Goal: Task Accomplishment & Management: Manage account settings

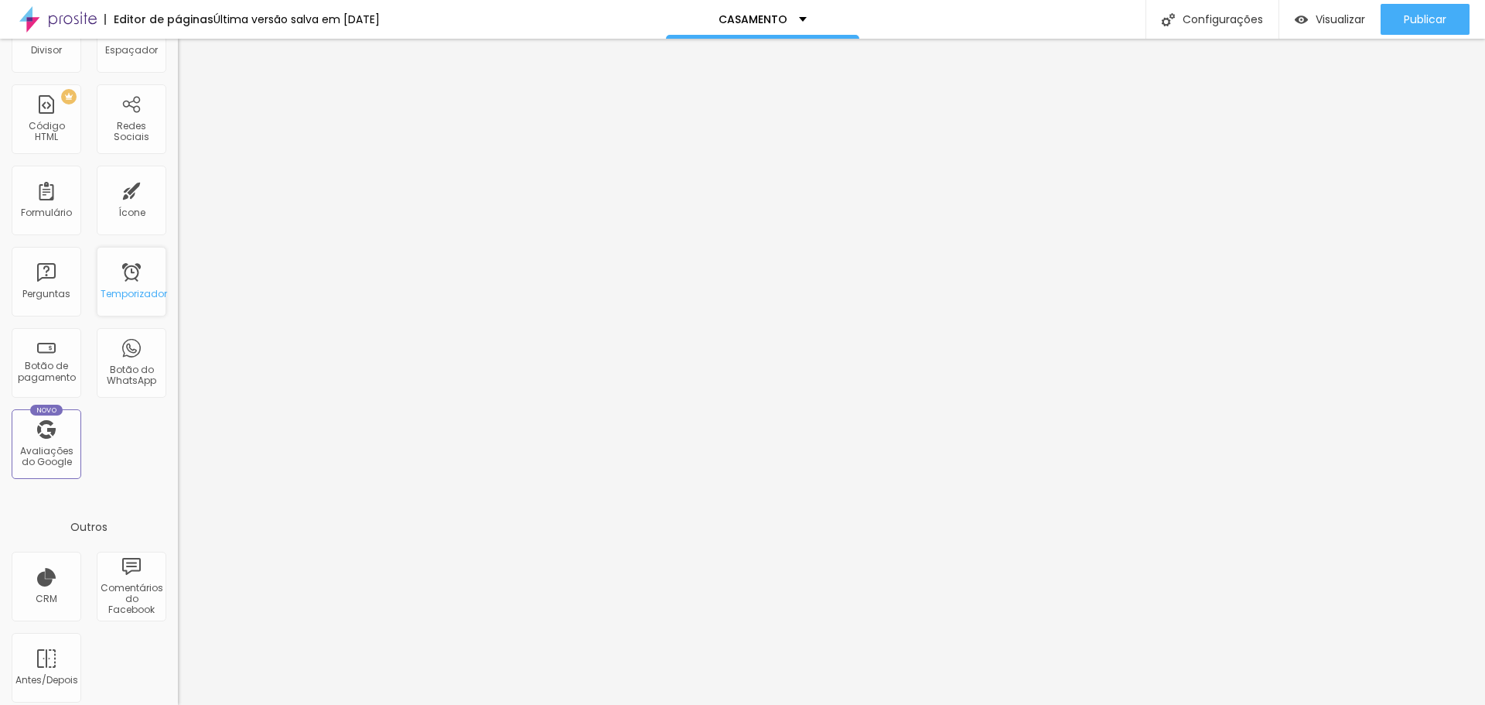
scroll to position [340, 0]
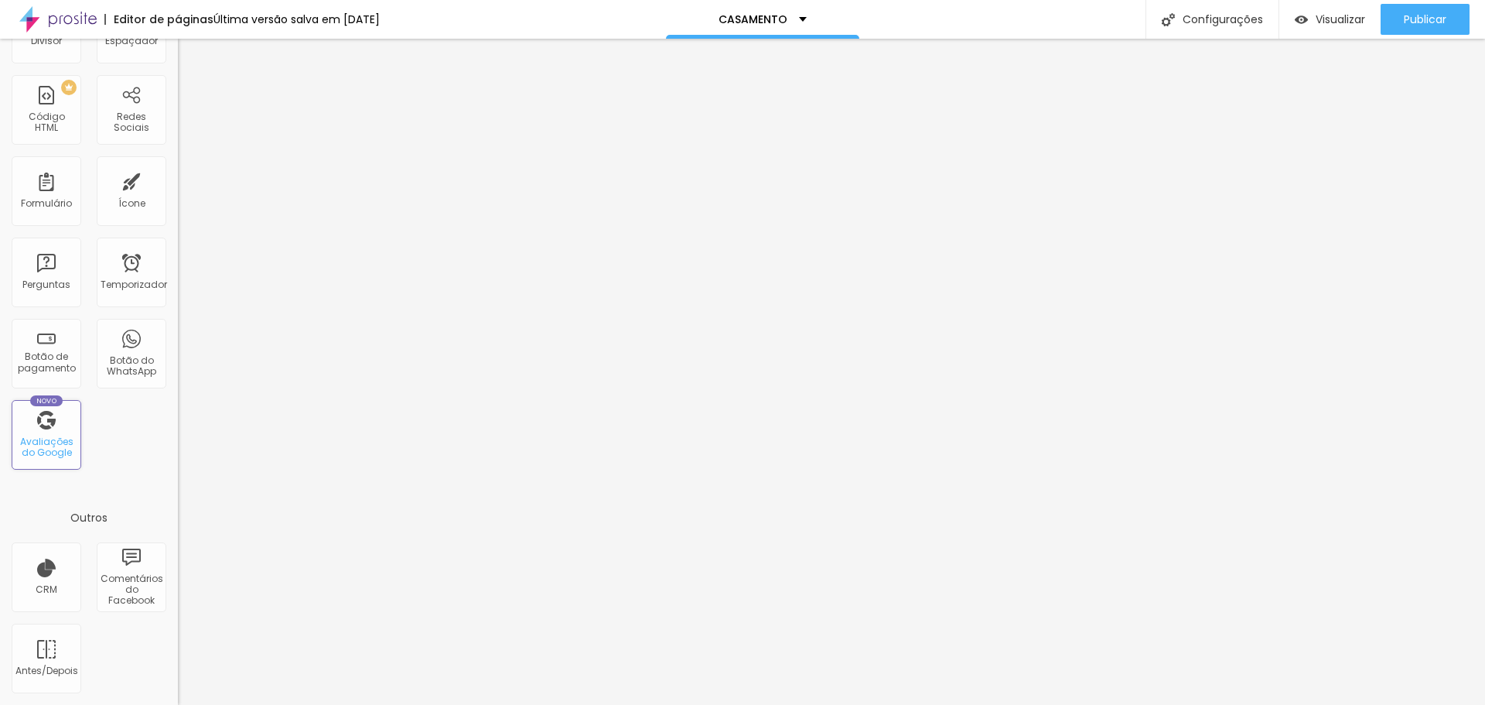
click at [51, 445] on font "Avaliações do Google" at bounding box center [46, 447] width 53 height 24
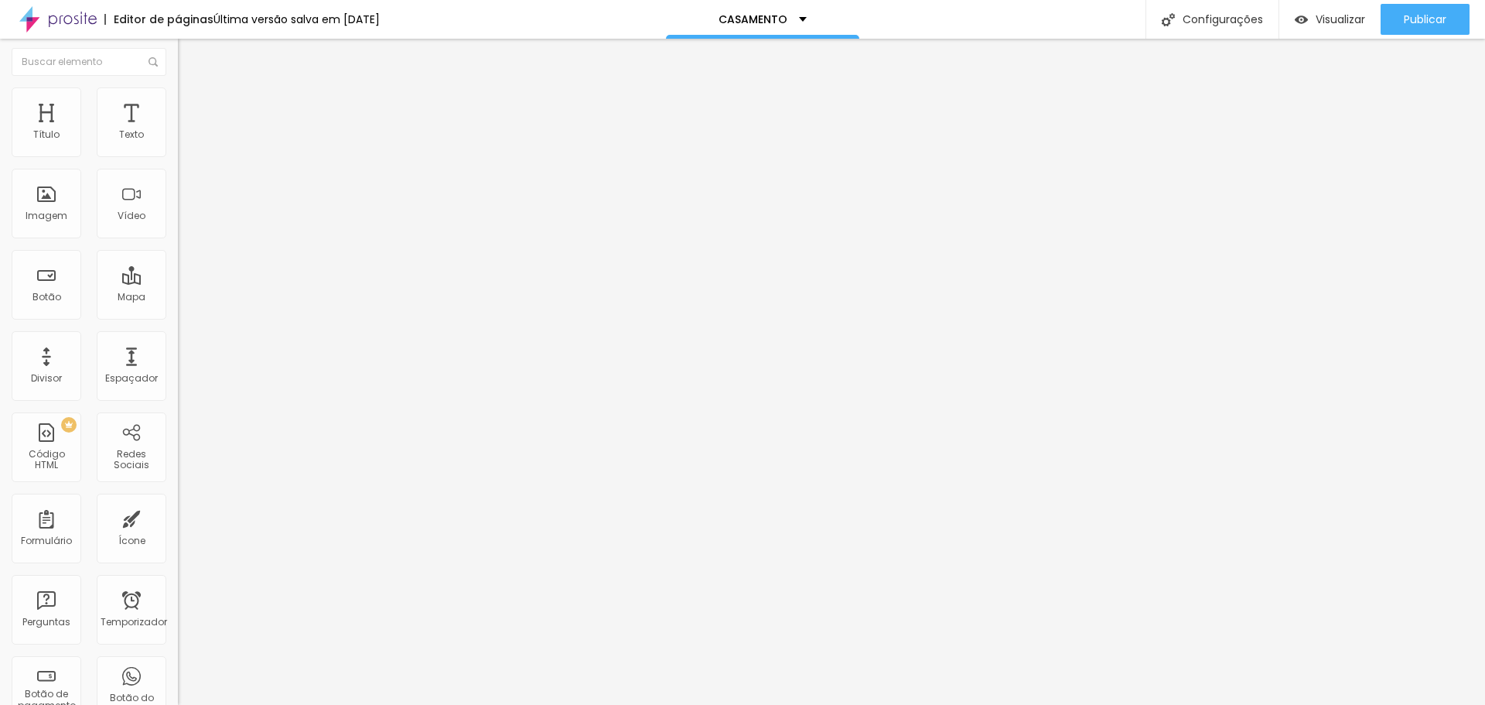
scroll to position [0, 0]
click at [1234, 29] on div "Configurações" at bounding box center [1211, 19] width 133 height 39
type input "CASAMENTOS"
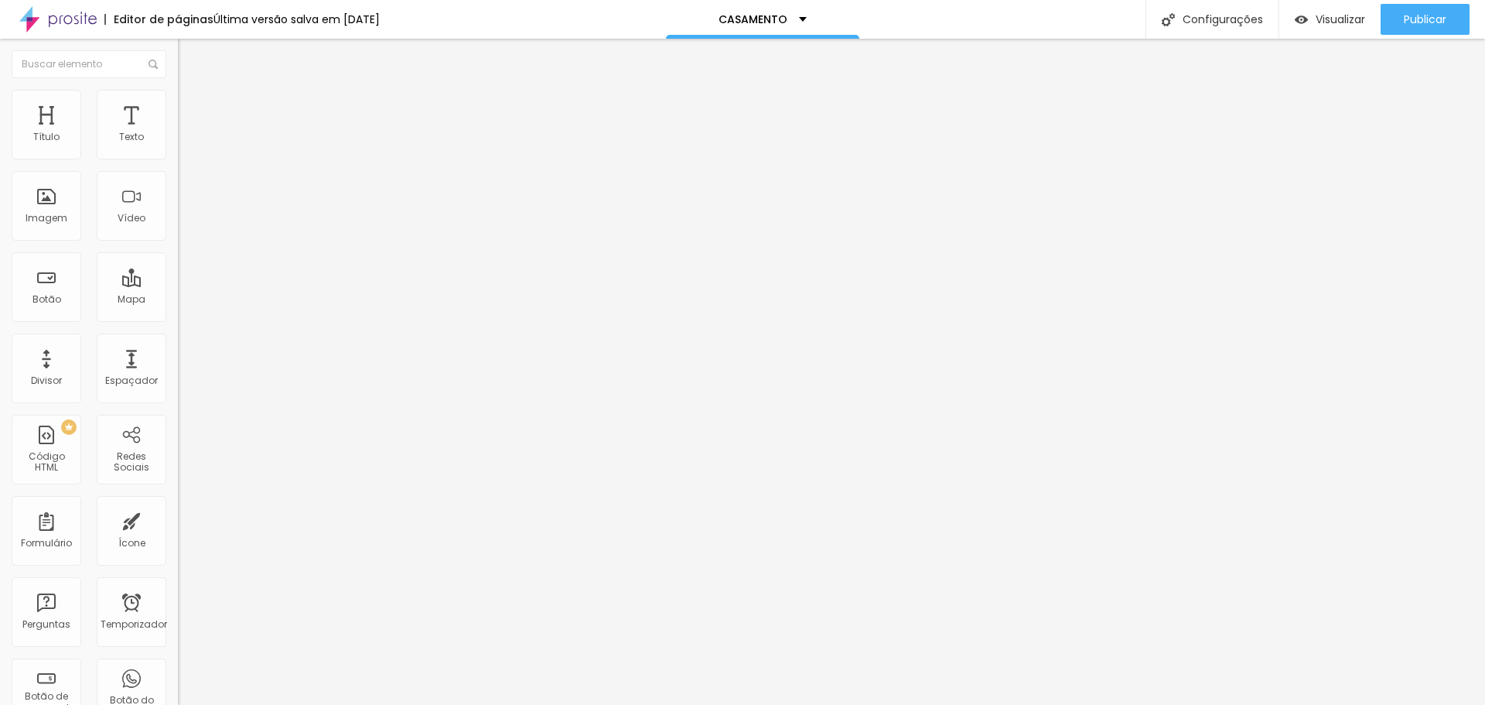
drag, startPoint x: 915, startPoint y: 441, endPoint x: 788, endPoint y: 456, distance: 127.7
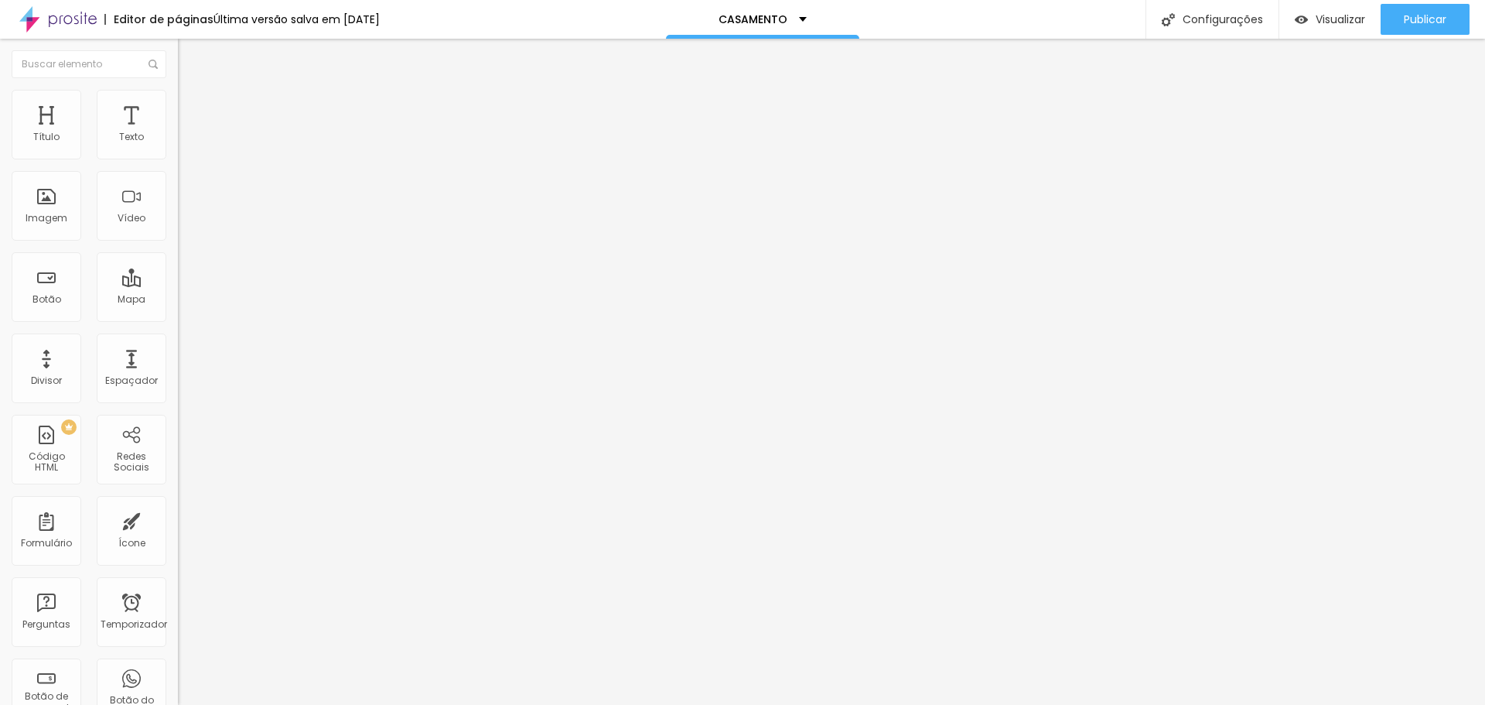
scroll to position [0, 0]
type input "Fotógrafa de Família, Casamentos e Eventos em Geral- Curitiba- PR e SP"
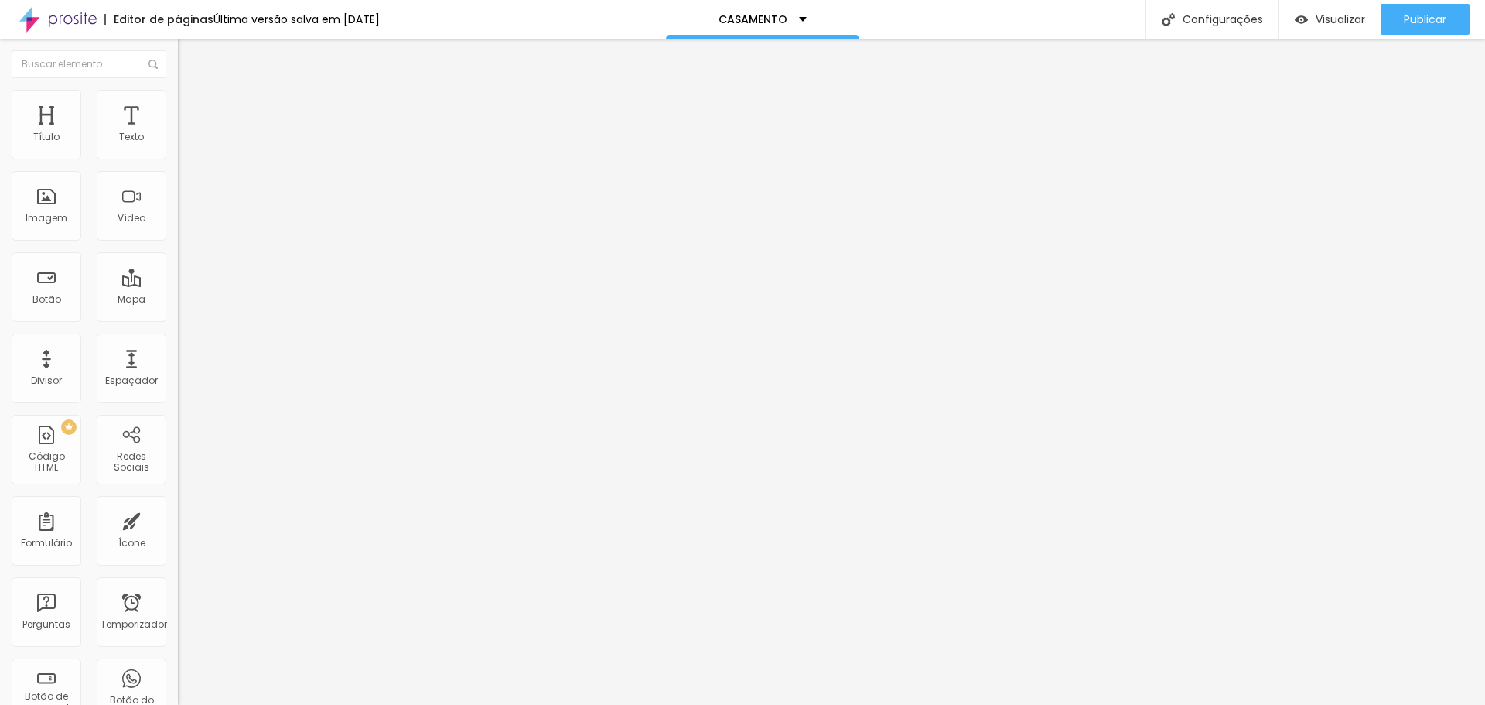
scroll to position [53, 0]
type input "Fotógrafa de Família, Casamentos e Eventos em Geral- Curitiba e Região"
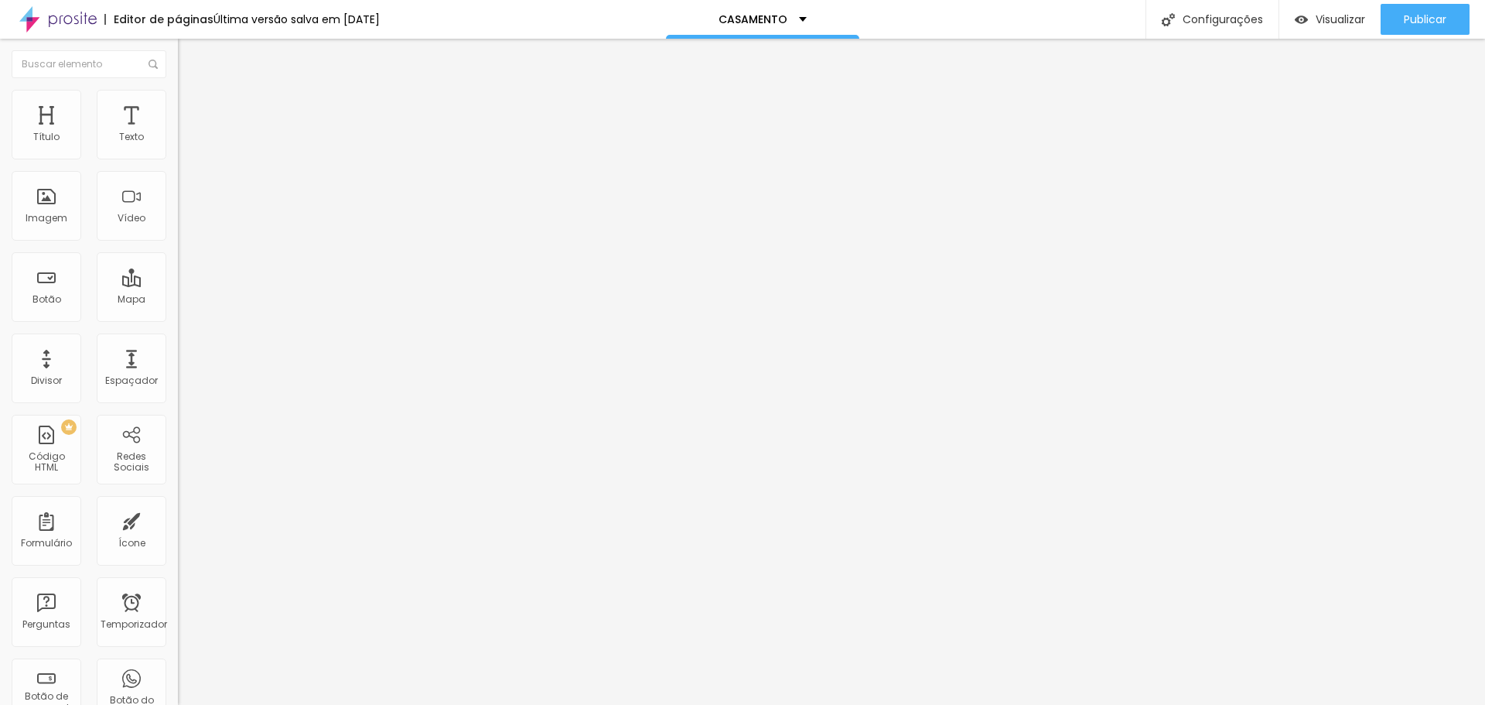
type textarea "Fotógrafa especializada estilo de fotografia Fine Art, minha abordagem é artíst…"
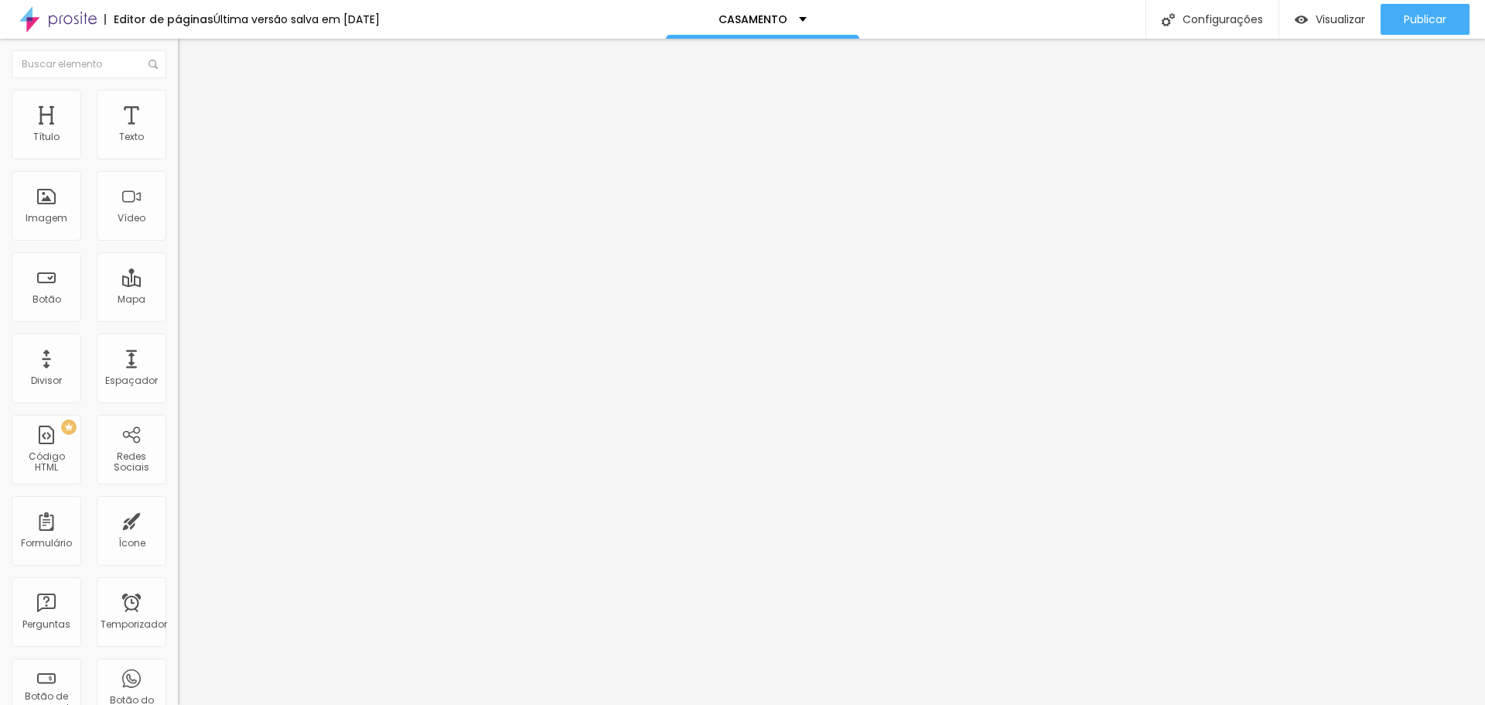
scroll to position [387, 0]
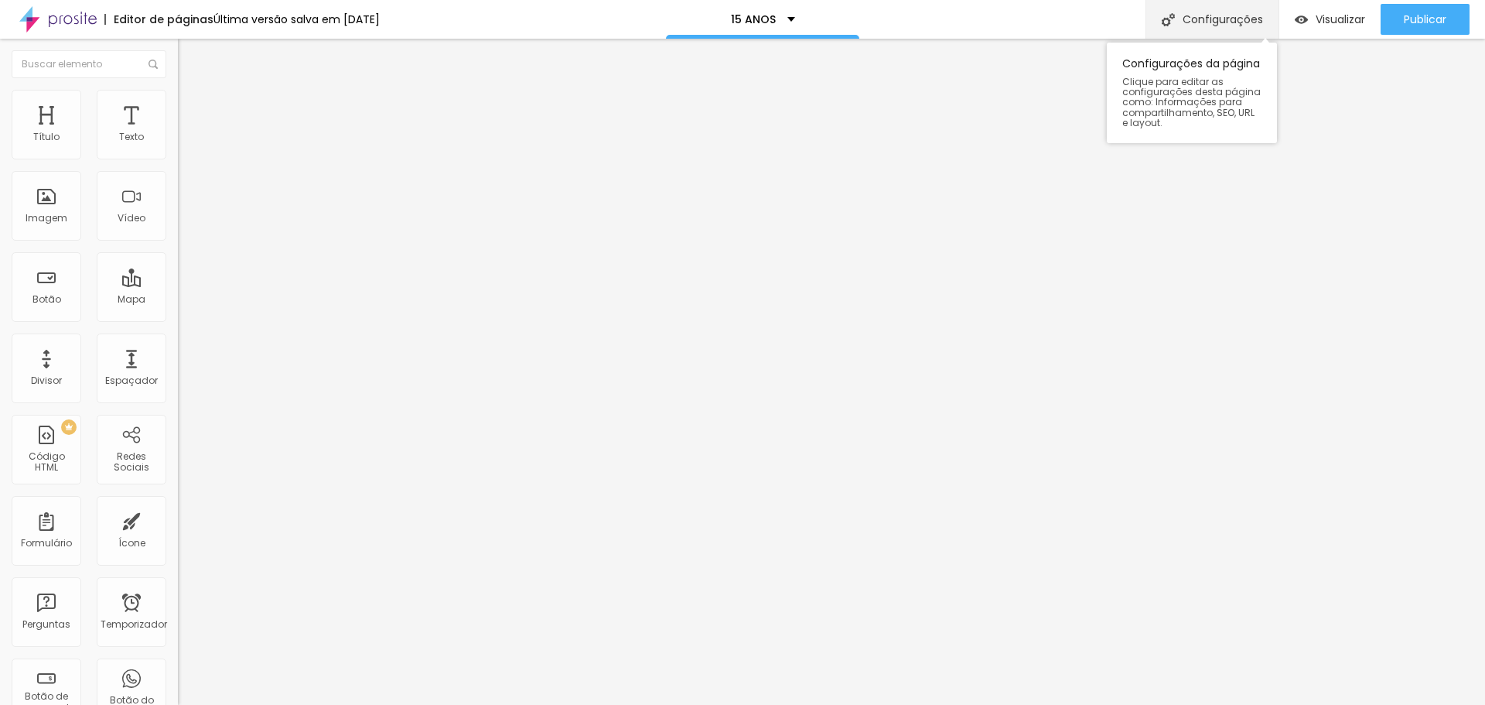
click at [1224, 23] on font "Configurações" at bounding box center [1222, 19] width 80 height 15
drag, startPoint x: 652, startPoint y: 179, endPoint x: 597, endPoint y: 186, distance: 55.3
type input "E"
type input "SESSÕES 15 ANOS"
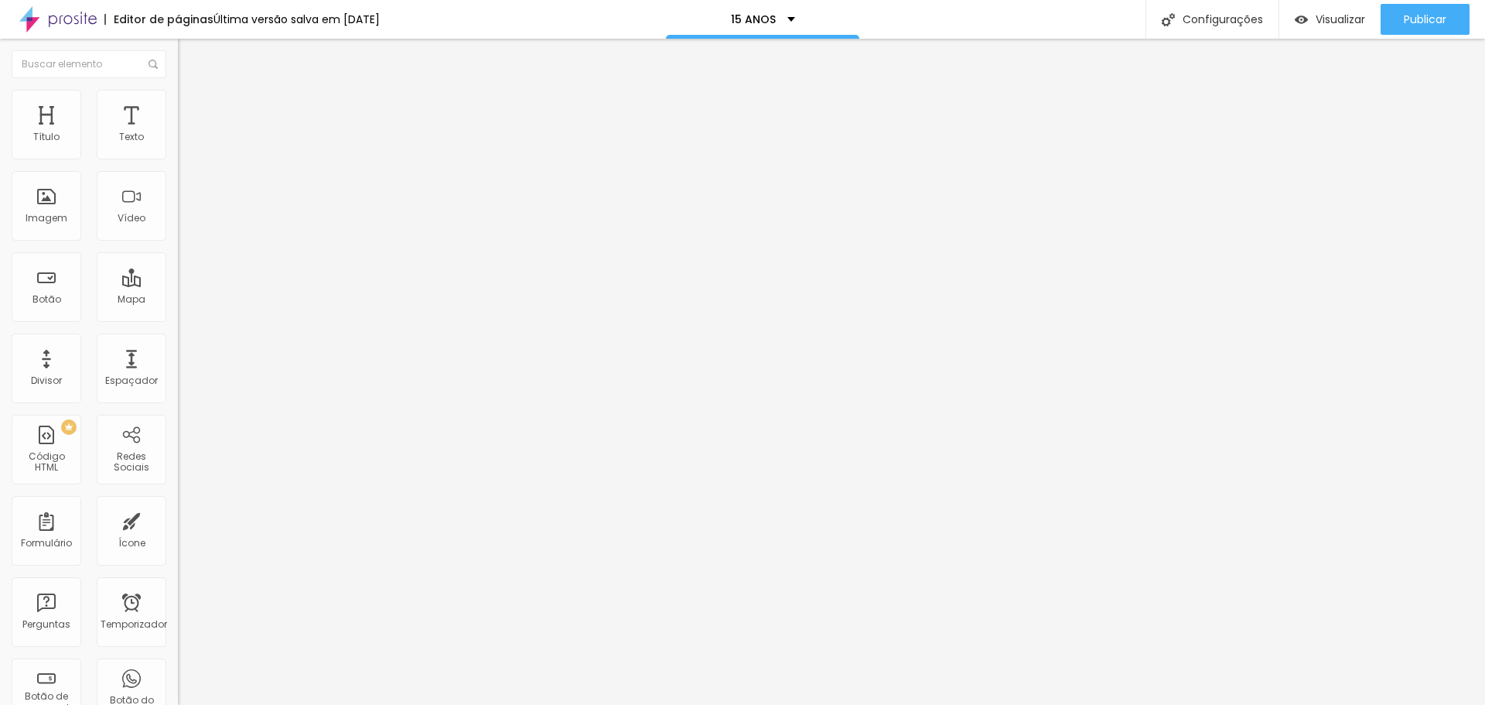
click at [1251, 24] on font "Configurações" at bounding box center [1222, 19] width 80 height 15
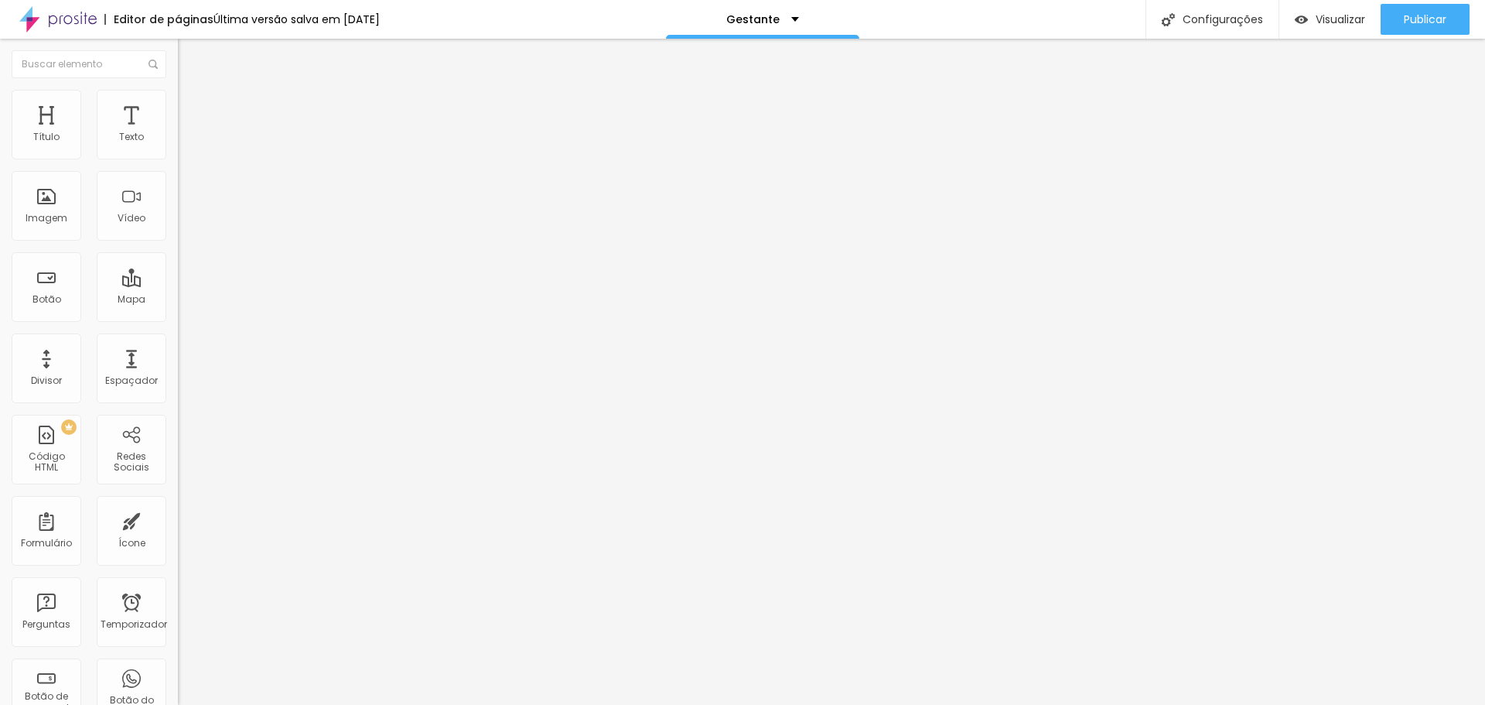
type input "Fotógrafa de Gestante - Fotografia Fine Art em Curitiba e SP"
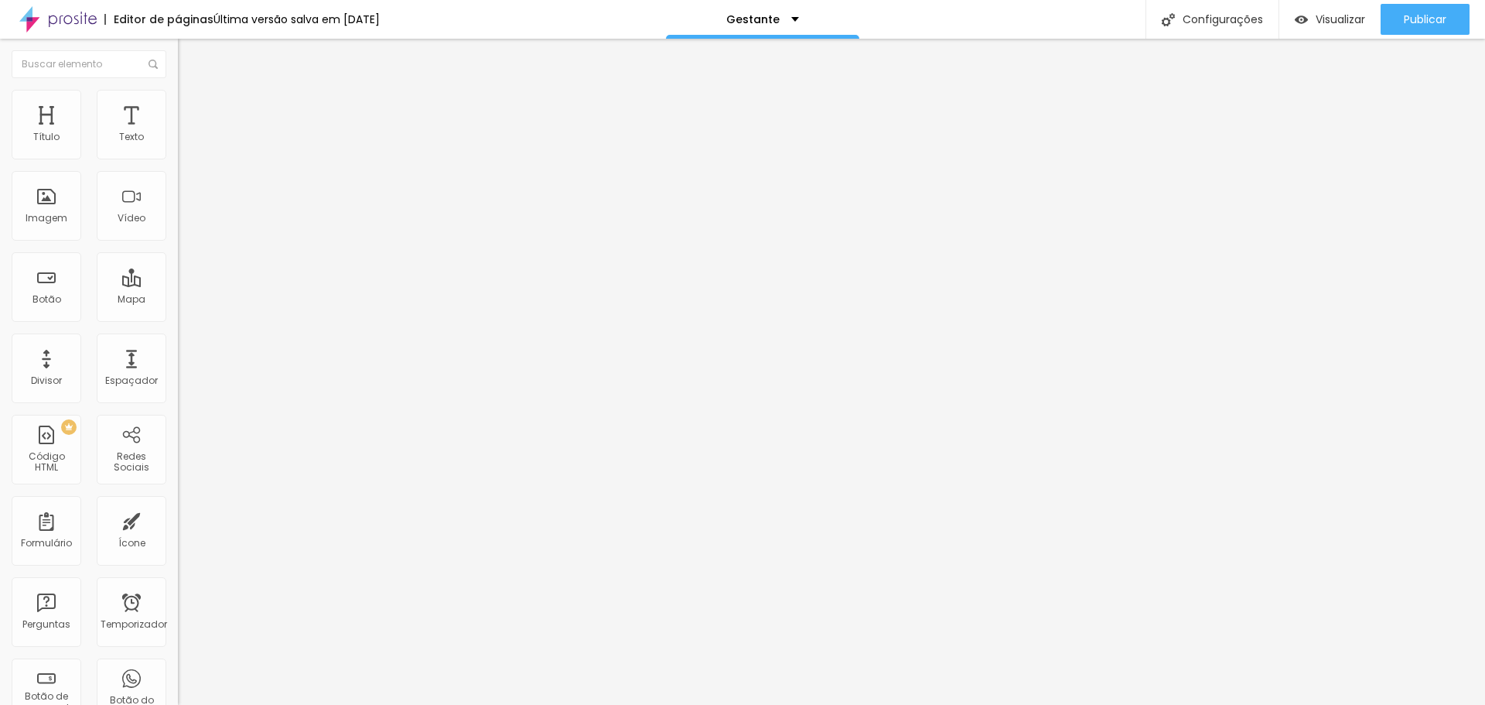
scroll to position [26, 0]
click at [1241, 26] on font "Configurações" at bounding box center [1222, 19] width 80 height 15
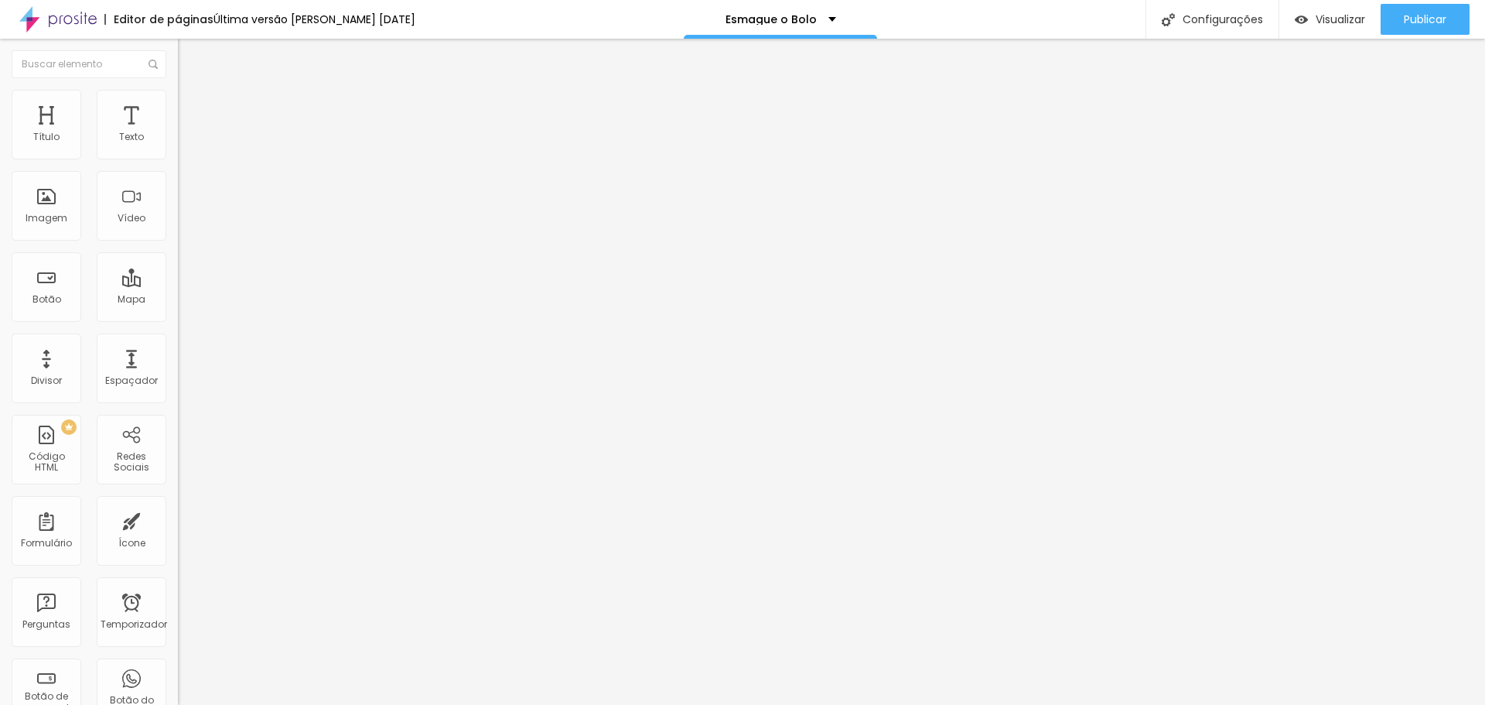
drag, startPoint x: 869, startPoint y: 375, endPoint x: 591, endPoint y: 381, distance: 278.5
type input "Ensaios Infantil- Smash The Cake- Curitiba-PR"
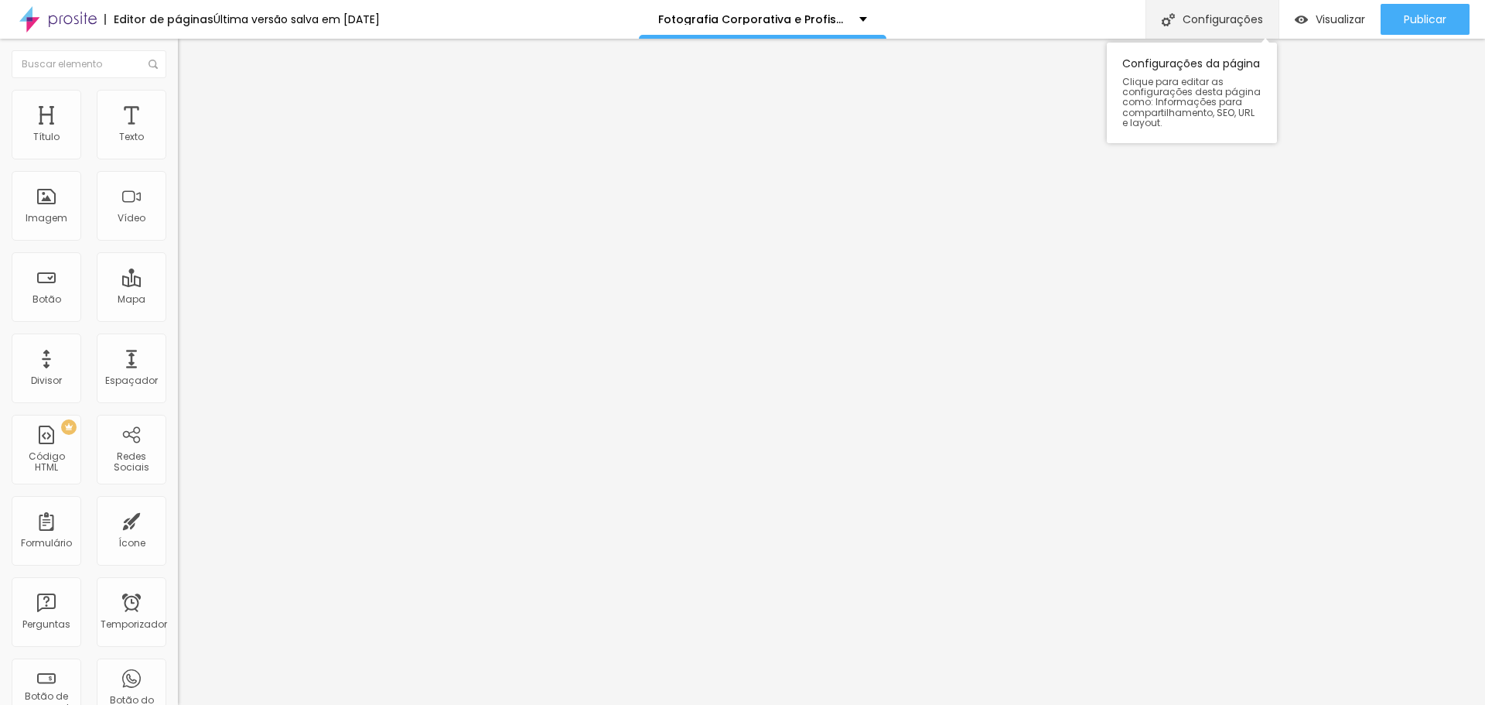
click at [1237, 27] on div "Configurações" at bounding box center [1211, 19] width 133 height 39
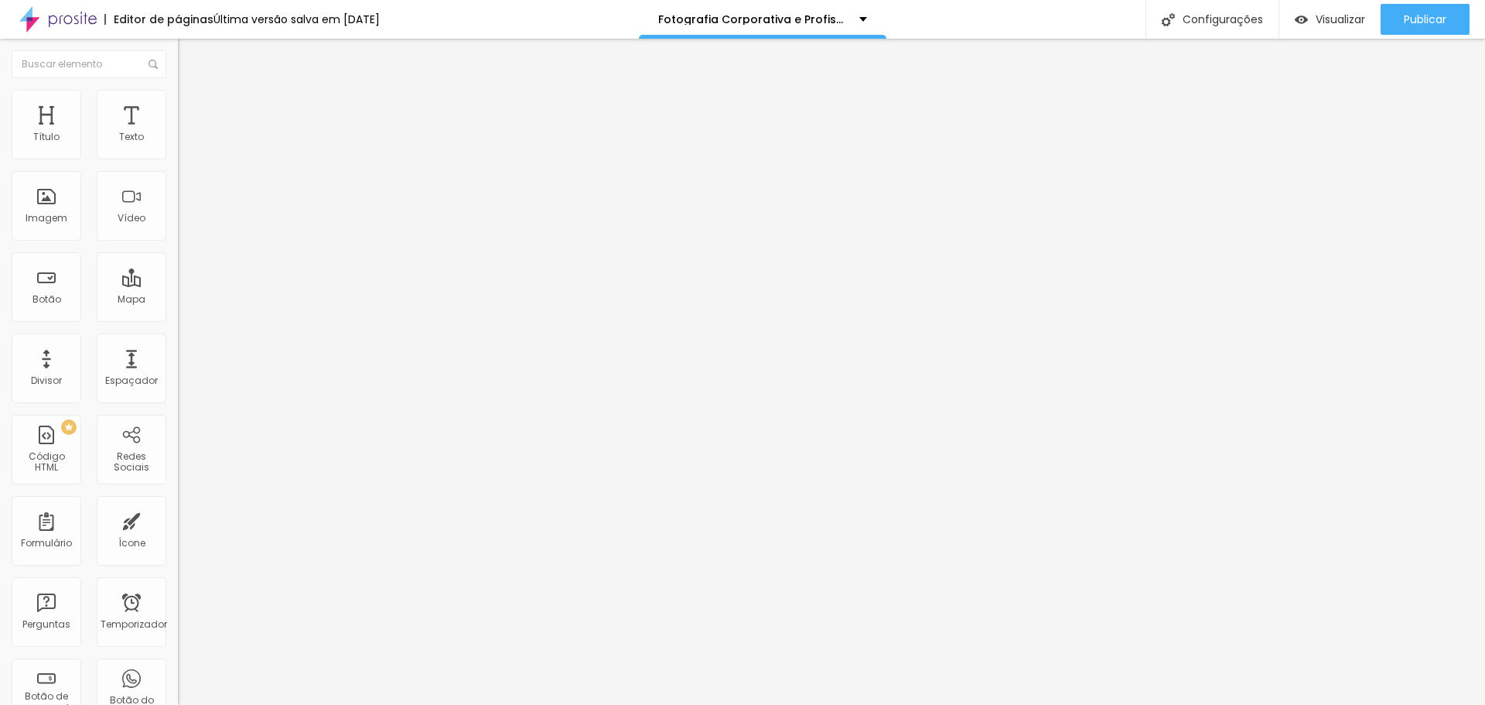
click at [178, 97] on li "Estilo" at bounding box center [267, 97] width 178 height 15
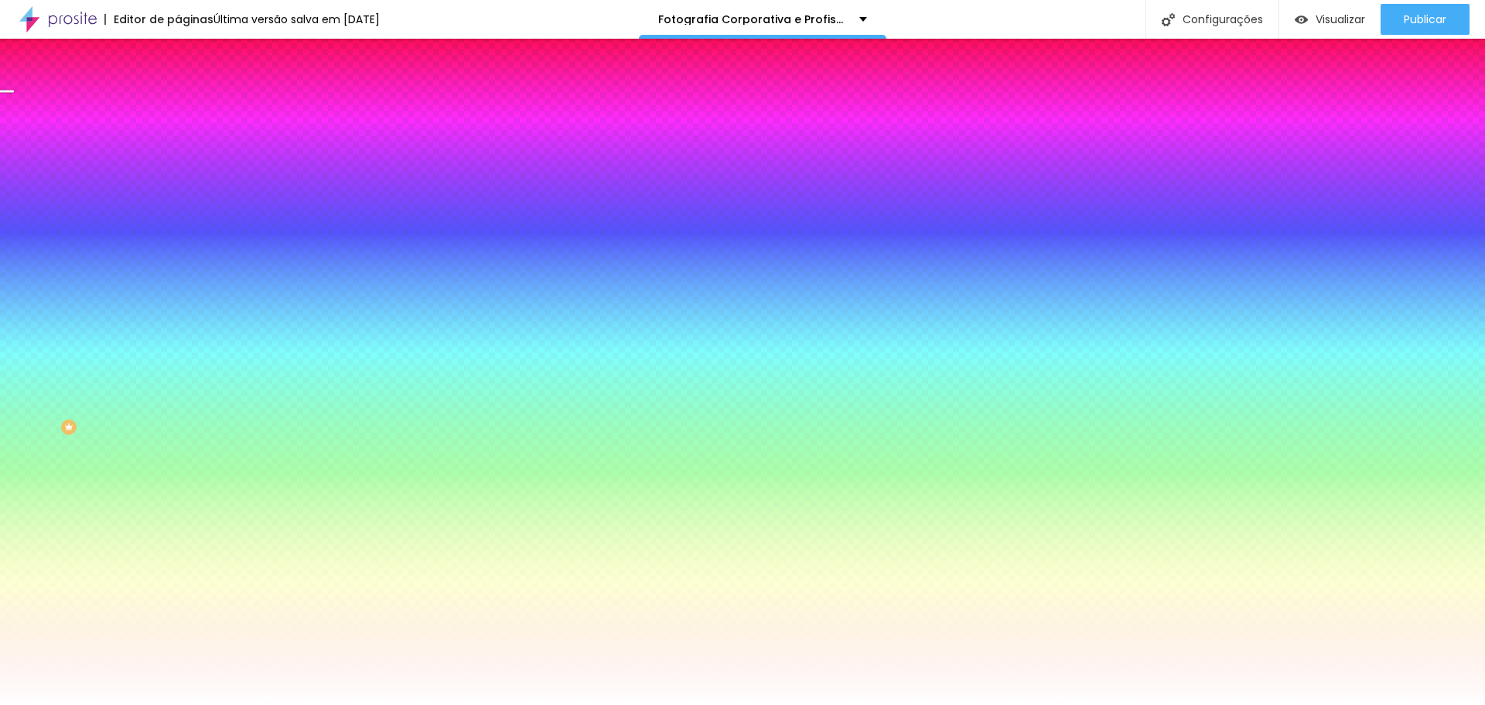
click at [187, 142] on font "Trocar imagem" at bounding box center [224, 135] width 75 height 13
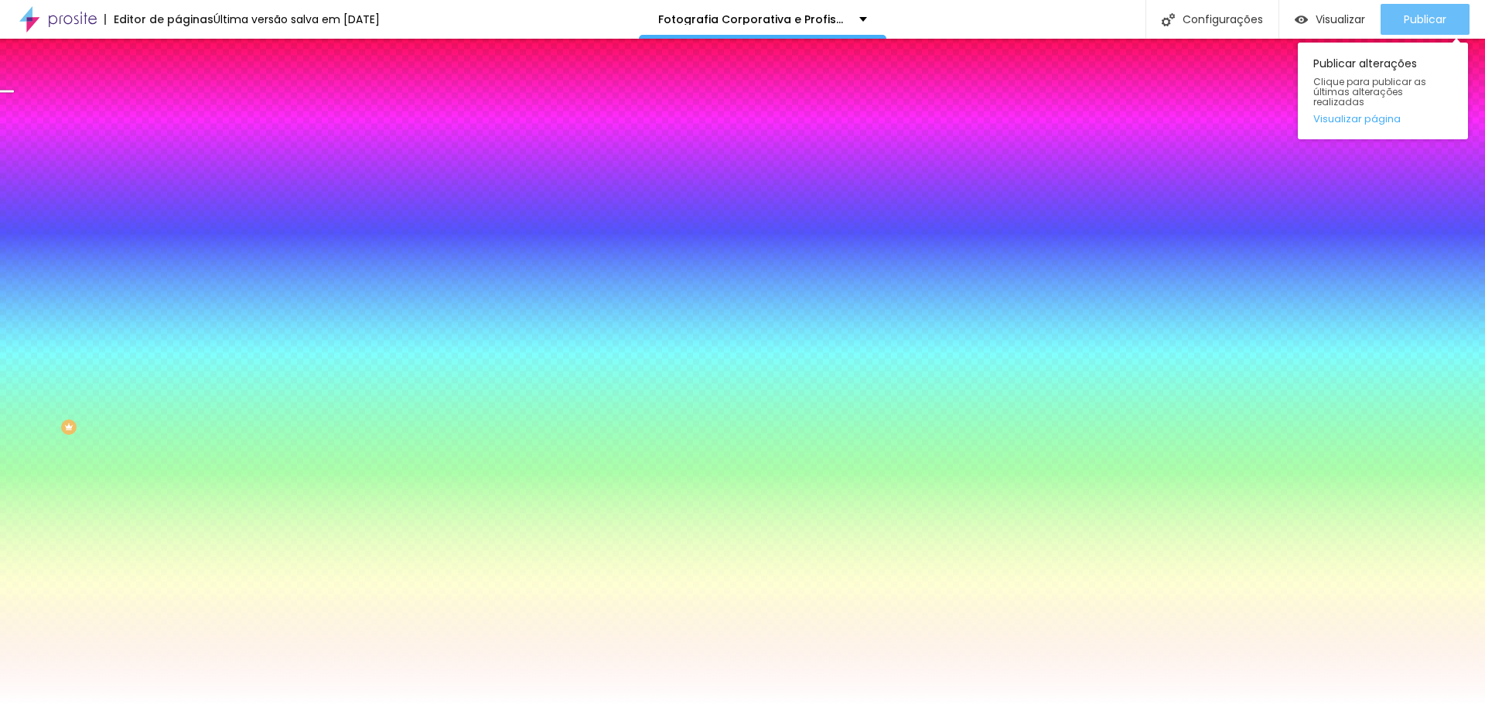
click at [1408, 14] on font "Publicar" at bounding box center [1425, 19] width 43 height 15
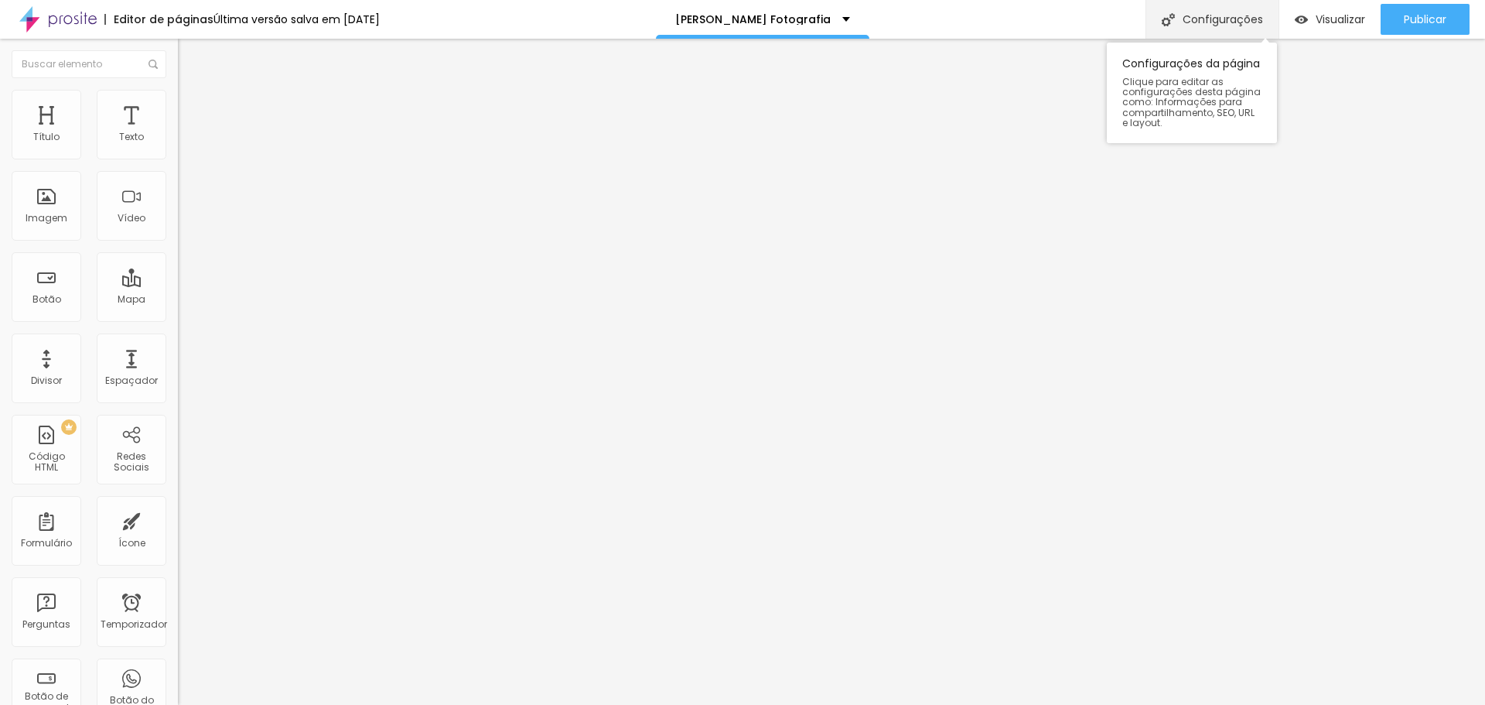
click at [1217, 22] on font "Configurações" at bounding box center [1222, 19] width 80 height 15
drag, startPoint x: 165, startPoint y: 258, endPoint x: 427, endPoint y: 353, distance: 278.9
